Goal: Information Seeking & Learning: Learn about a topic

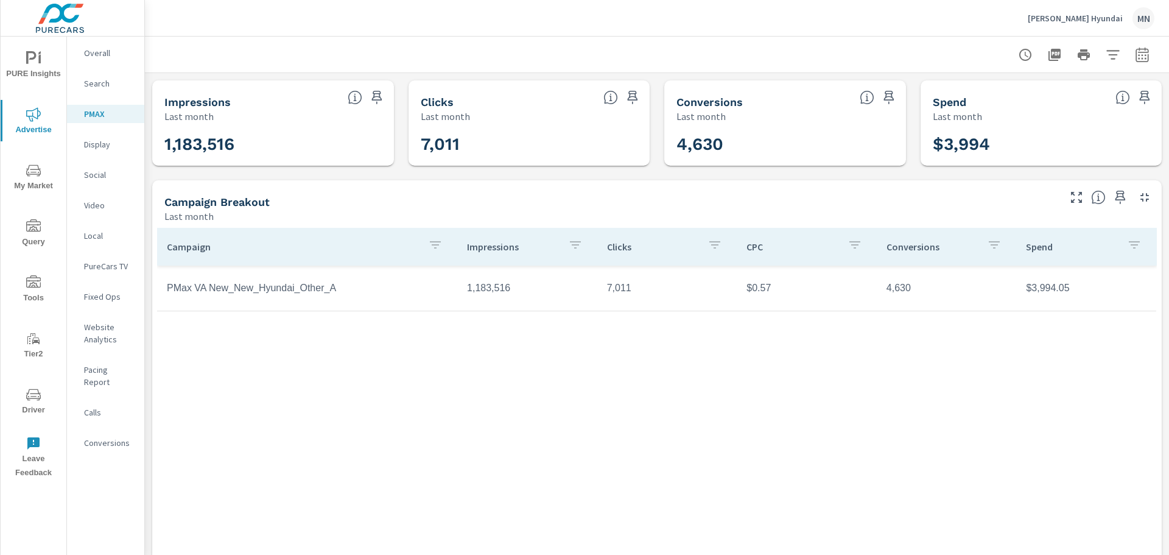
click at [49, 23] on img at bounding box center [60, 18] width 119 height 49
click at [34, 80] on span "PURE Insights" at bounding box center [33, 66] width 58 height 30
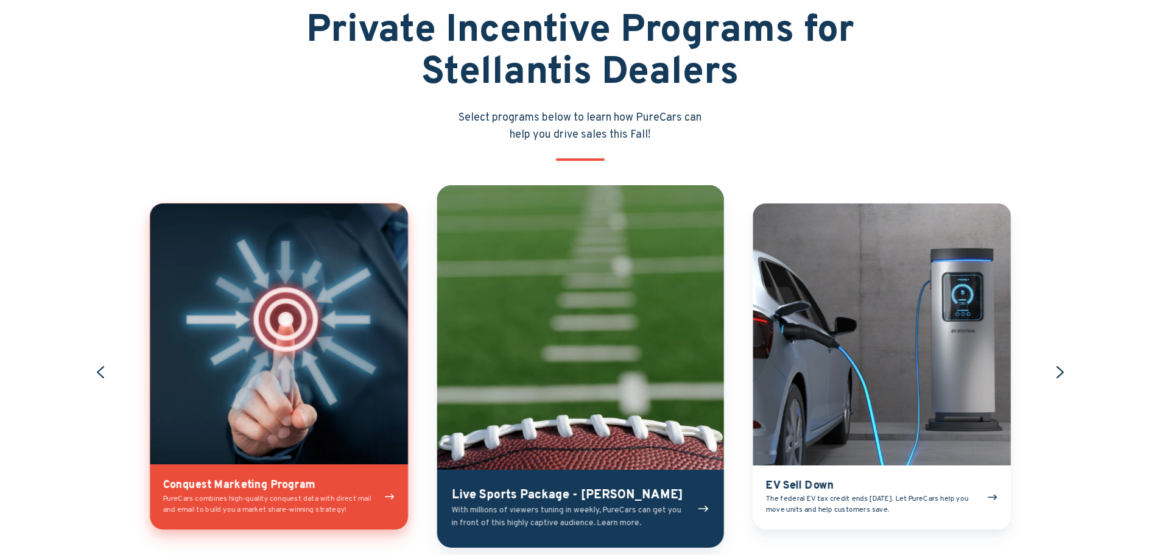
scroll to position [1400, 0]
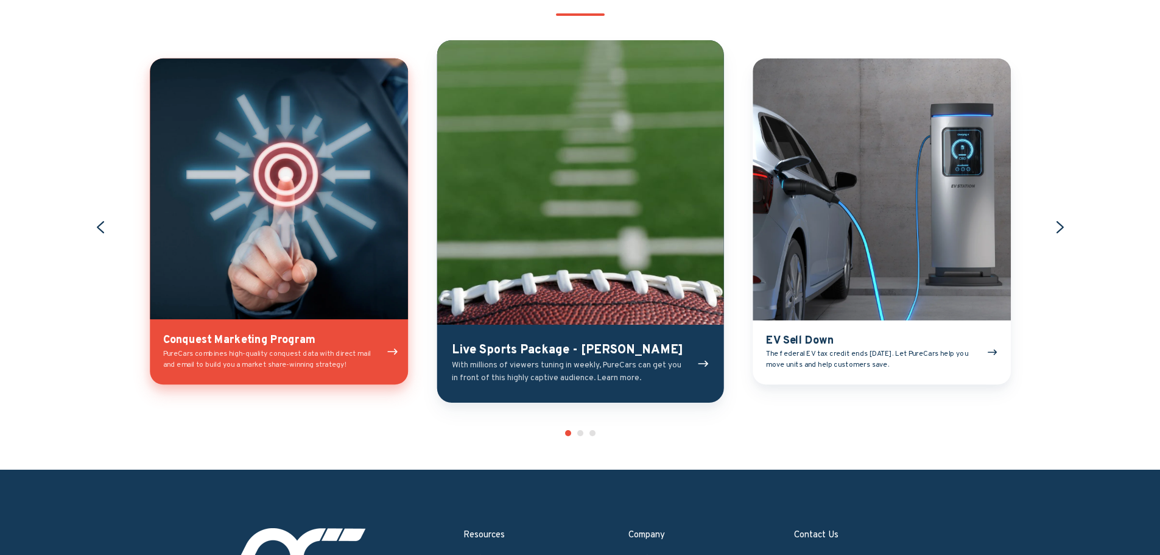
click at [286, 275] on link "Conquest Marketing Program" at bounding box center [279, 221] width 258 height 326
click at [790, 349] on link "EV Sell Down" at bounding box center [881, 221] width 258 height 326
click at [525, 372] on link "Live Sports Package - [PERSON_NAME]" at bounding box center [580, 221] width 287 height 362
click at [911, 359] on link "EV Sell Down" at bounding box center [881, 221] width 258 height 326
